Goal: Navigation & Orientation: Find specific page/section

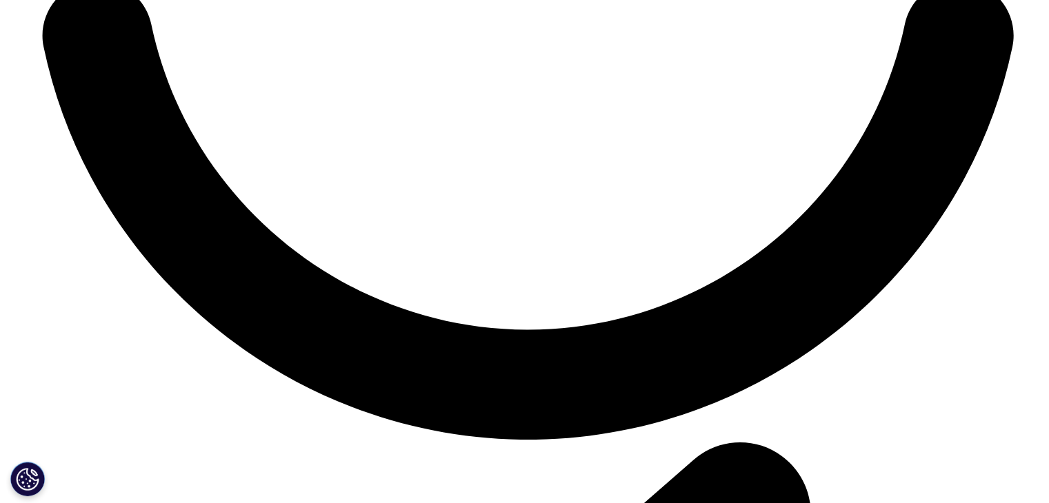
scroll to position [441, 0]
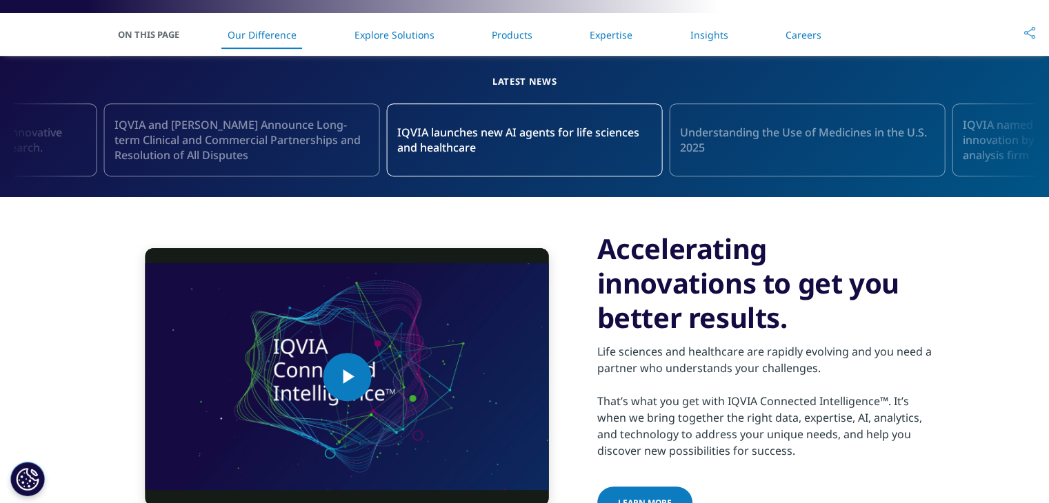
click at [787, 41] on li "Careers" at bounding box center [803, 34] width 63 height 41
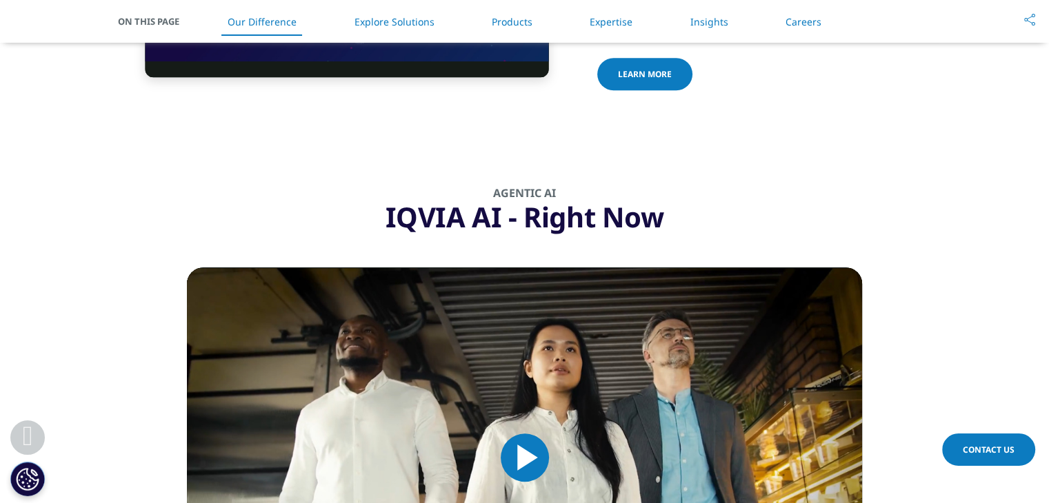
scroll to position [731, 0]
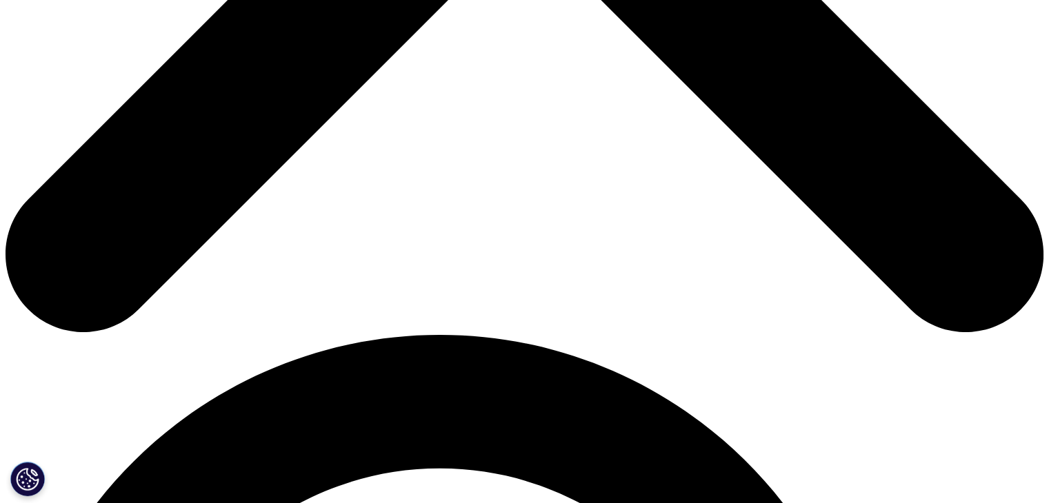
scroll to position [725, 0]
